Goal: Information Seeking & Learning: Learn about a topic

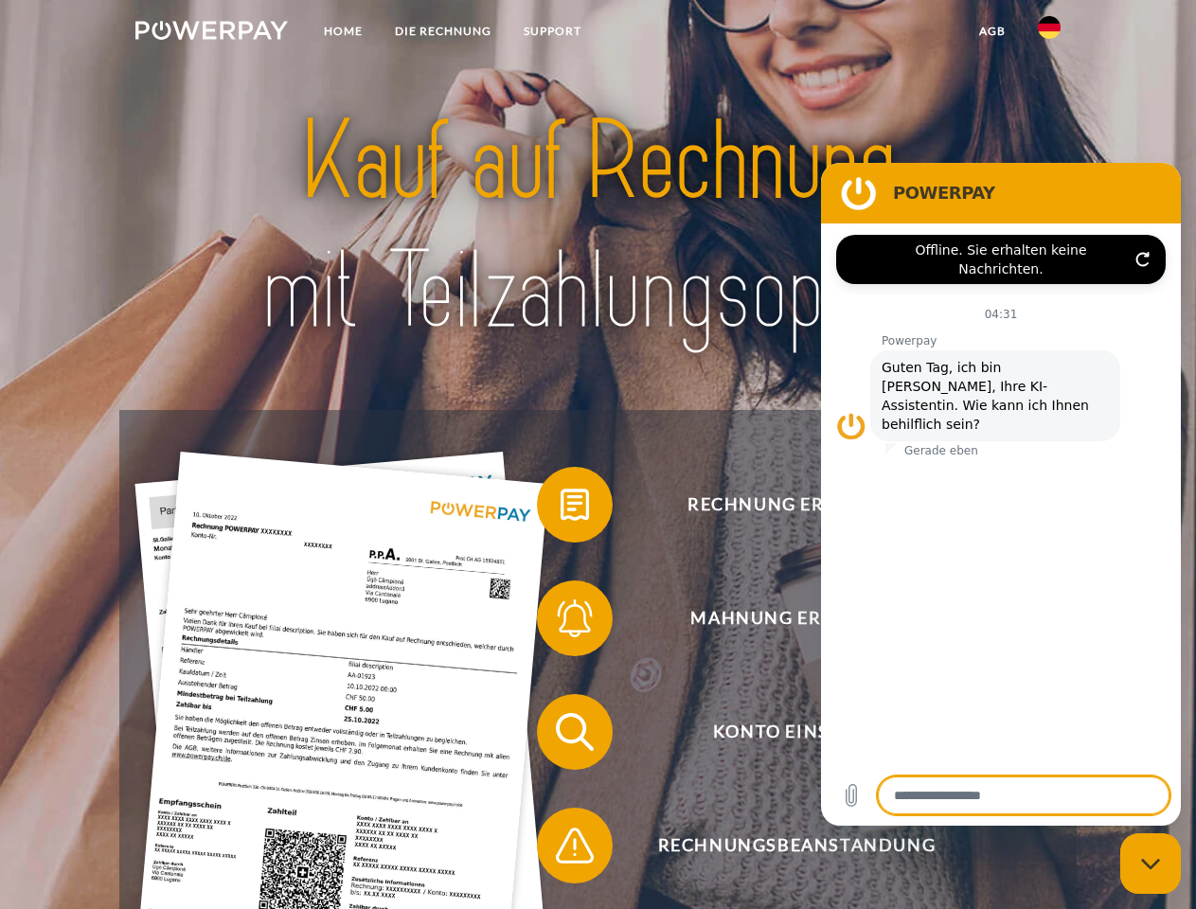
click at [211, 33] on img at bounding box center [211, 30] width 152 height 19
click at [1049, 33] on img at bounding box center [1049, 27] width 23 height 23
click at [991, 31] on link "agb" at bounding box center [992, 31] width 59 height 34
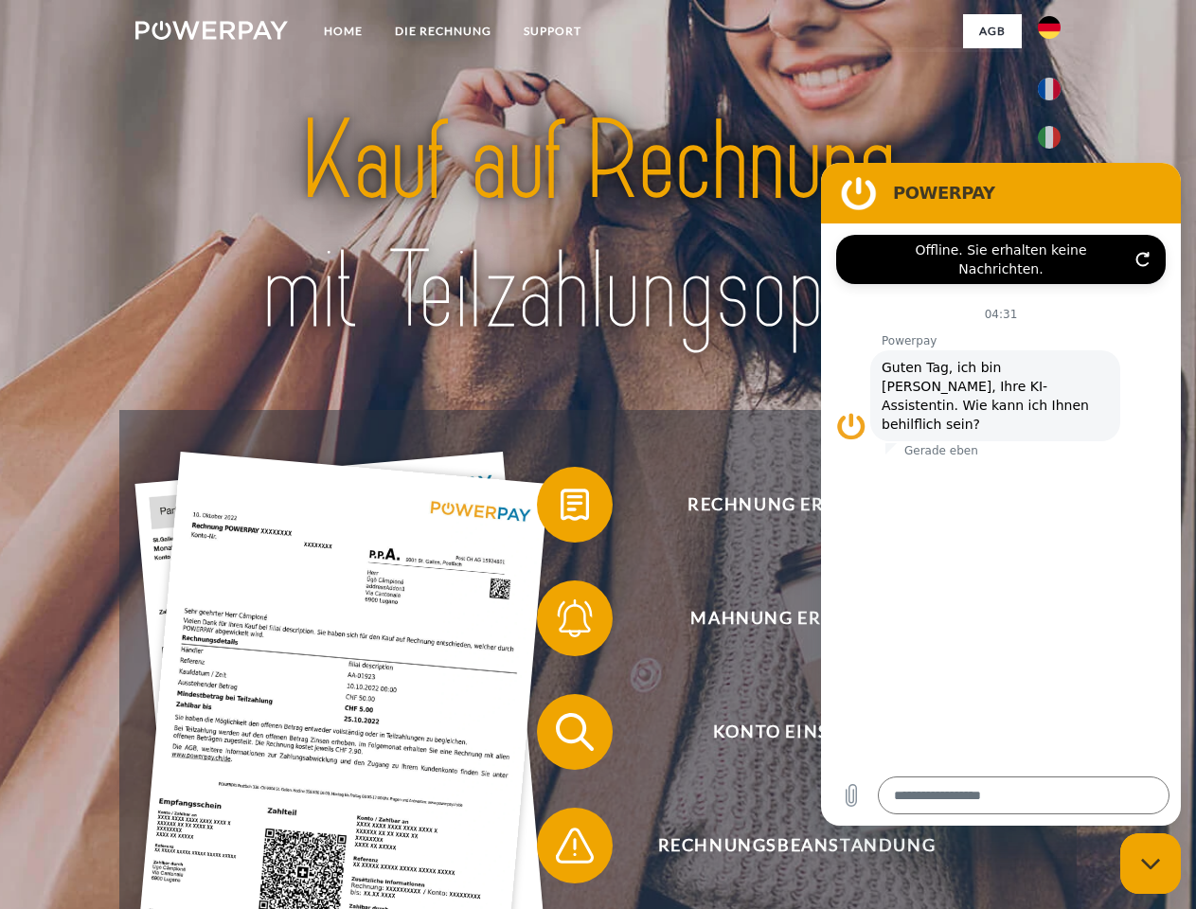
click at [560, 508] on span at bounding box center [546, 504] width 95 height 95
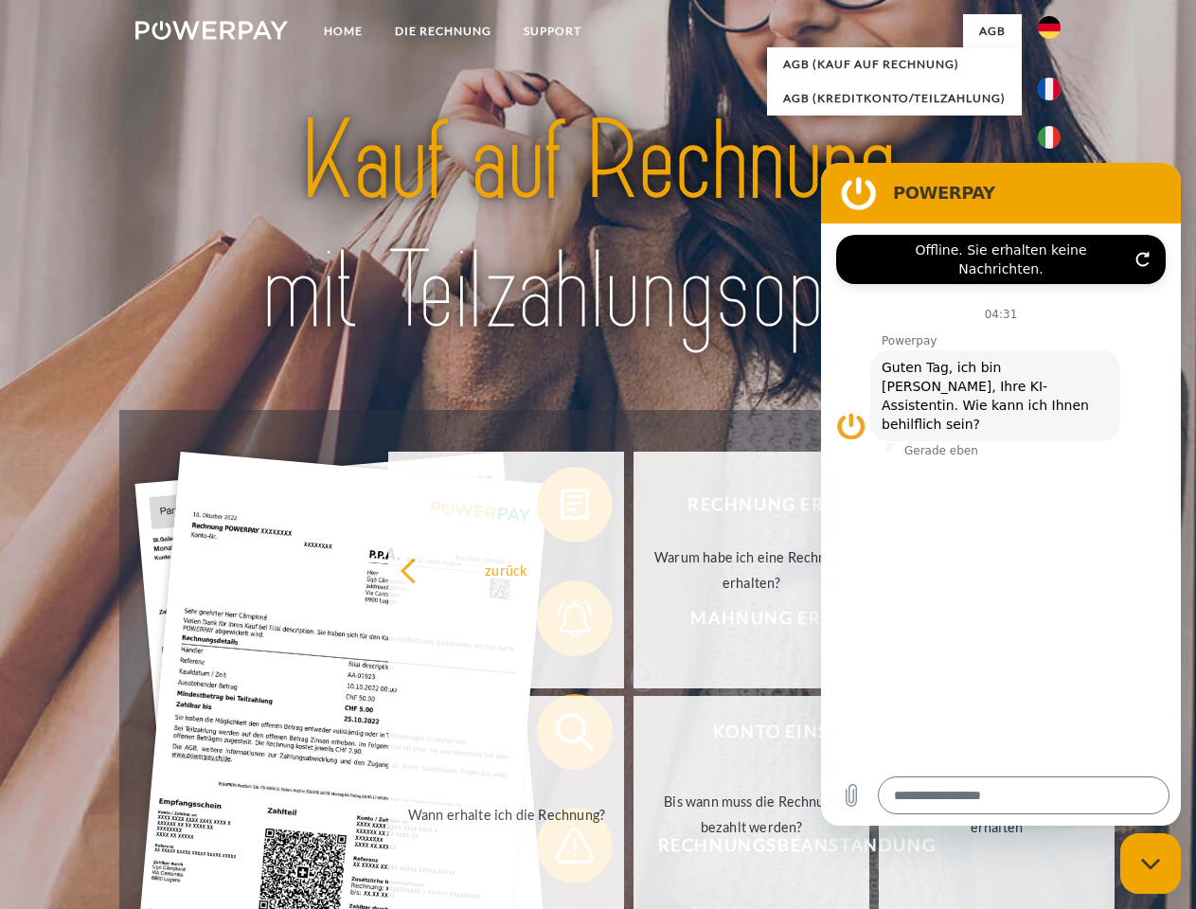
click at [560, 622] on div "Rechnung erhalten? Mahnung erhalten? Konto einsehen" at bounding box center [597, 788] width 956 height 757
click at [633, 736] on link "Bis wann muss die Rechnung bezahlt werden?" at bounding box center [751, 814] width 236 height 237
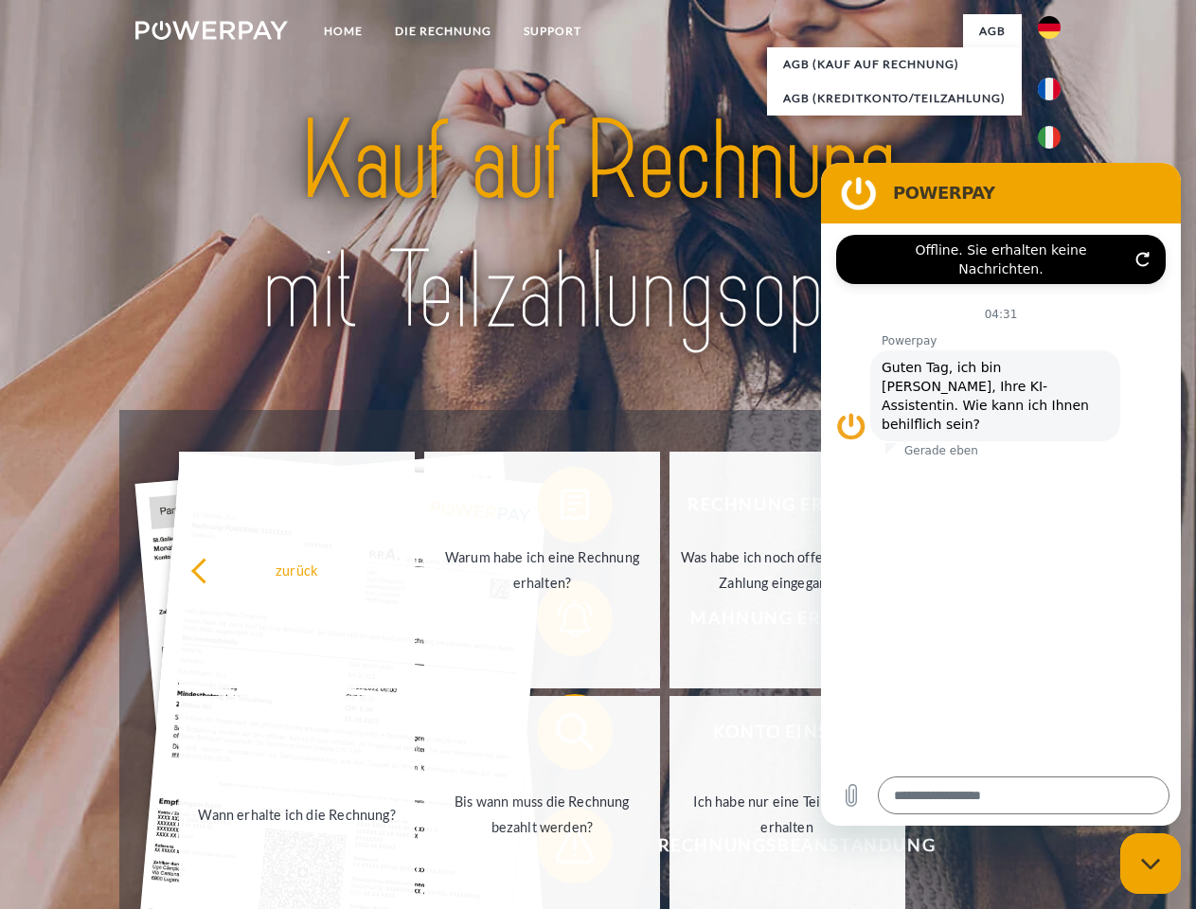
click at [560, 849] on span at bounding box center [546, 845] width 95 height 95
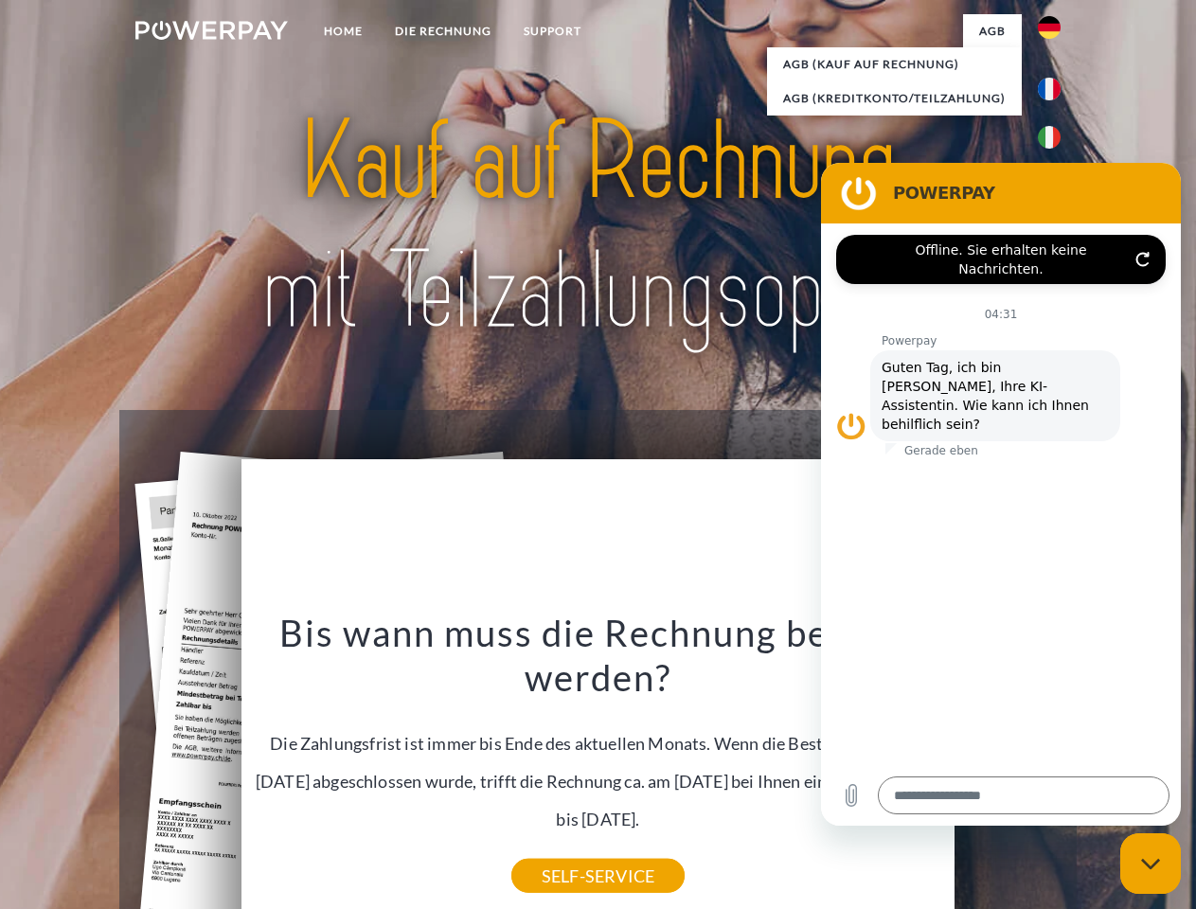
click at [1150, 863] on icon "Messaging-Fenster schließen" at bounding box center [1151, 864] width 20 height 12
type textarea "*"
